Goal: Information Seeking & Learning: Understand process/instructions

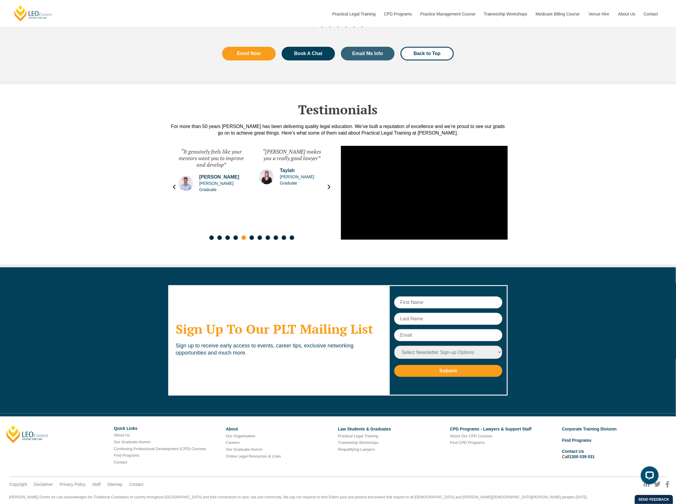
scroll to position [2979, 0]
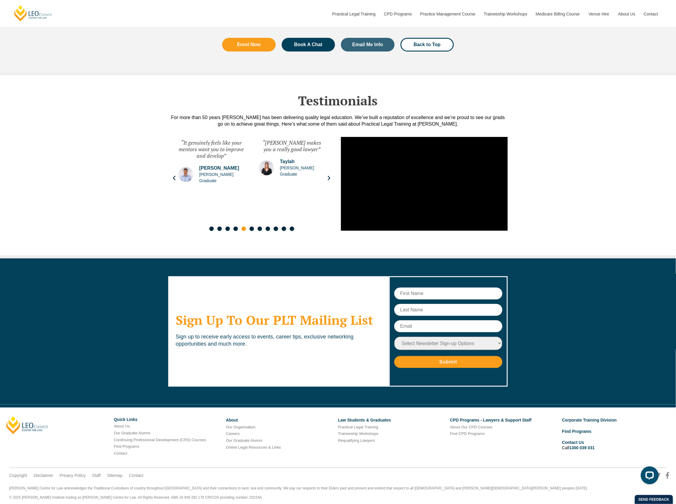
click at [451, 453] on div "[PERSON_NAME] Quick Links About Us Our Graduate Alumni Continuing Professional …" at bounding box center [338, 439] width 672 height 45
click at [499, 462] on div "Copyright Disclaimer Privacy Policy Staff Sitemap Contact" at bounding box center [338, 471] width 672 height 18
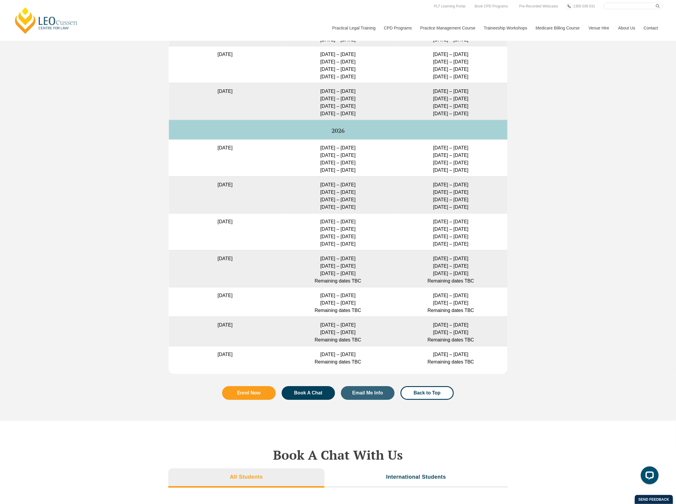
scroll to position [1510, 0]
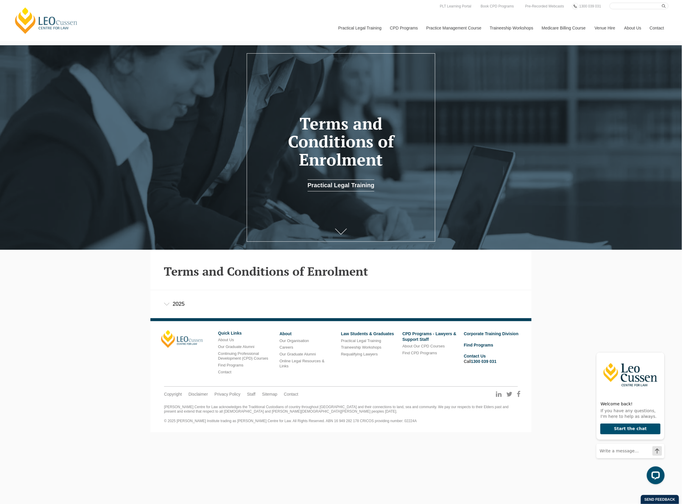
click at [170, 305] on div "2025" at bounding box center [340, 304] width 381 height 28
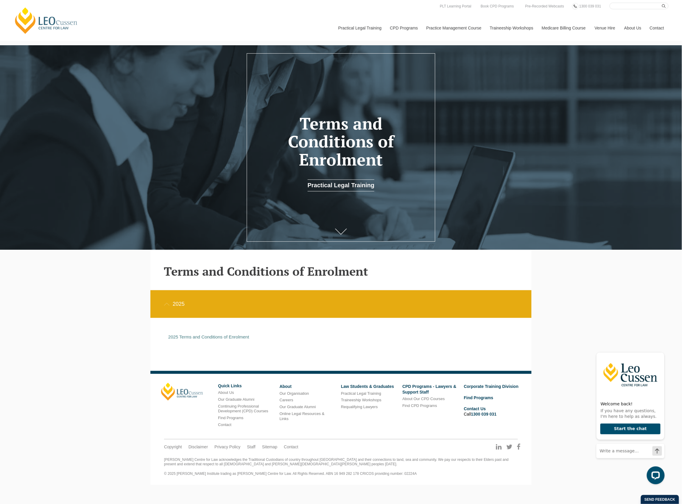
click at [581, 303] on div "Leo Cussen Centre for Law Search here Practical Legal Training Our Practical Le…" at bounding box center [341, 242] width 682 height 485
